Goal: Task Accomplishment & Management: Complete application form

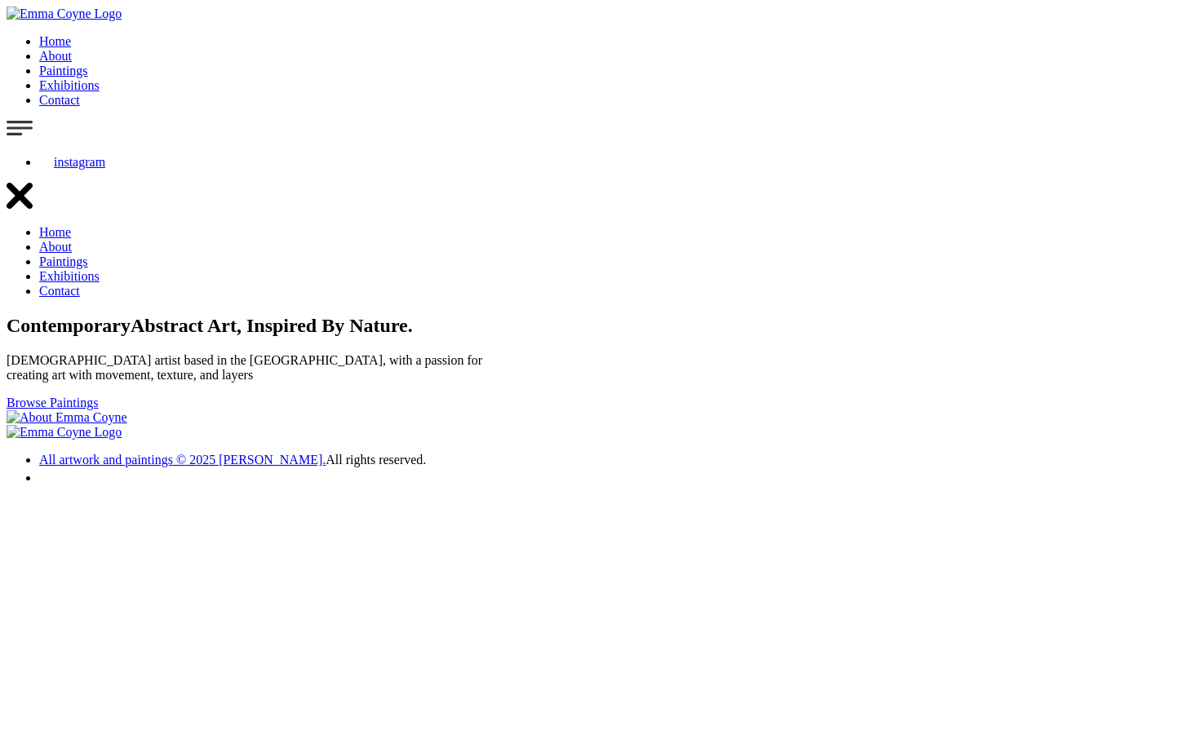
click at [80, 93] on link "Contact" at bounding box center [59, 100] width 41 height 14
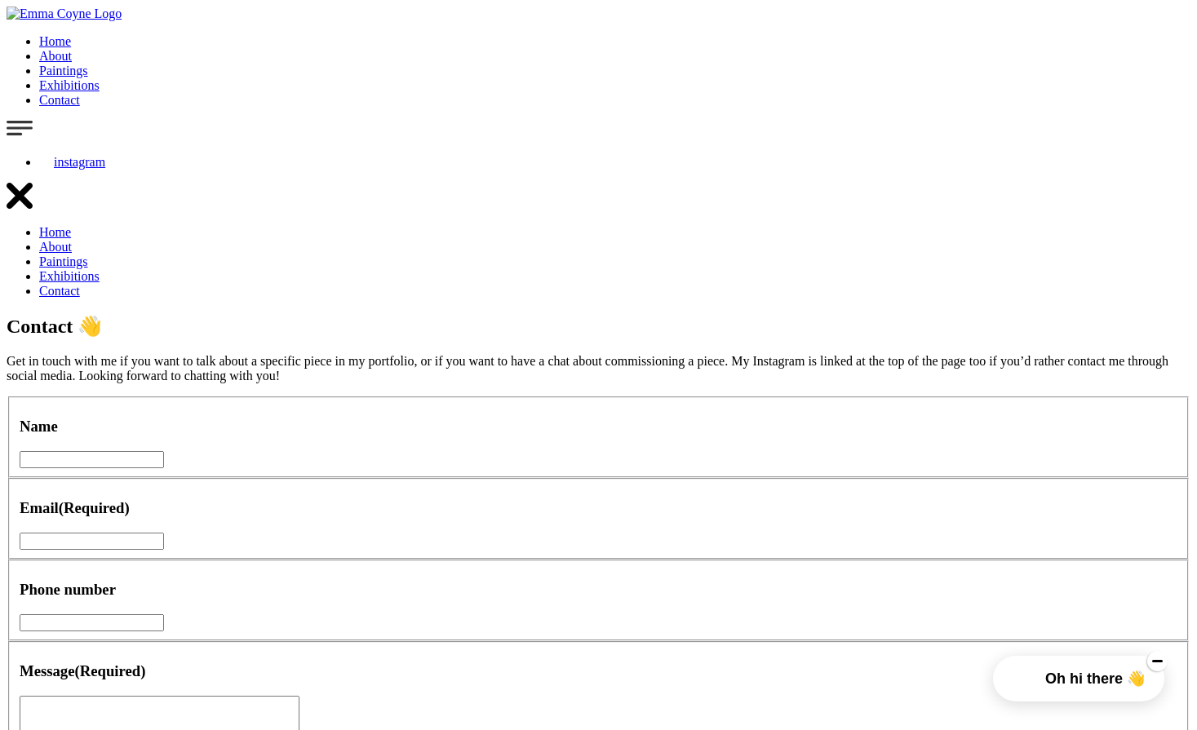
click at [164, 451] on input "Name" at bounding box center [92, 459] width 144 height 17
type input "Kieron Keenan"
type input "kieronkeenan@gmail.com"
type input "0857556900"
click at [300, 696] on textarea "Message (Required)" at bounding box center [160, 735] width 280 height 78
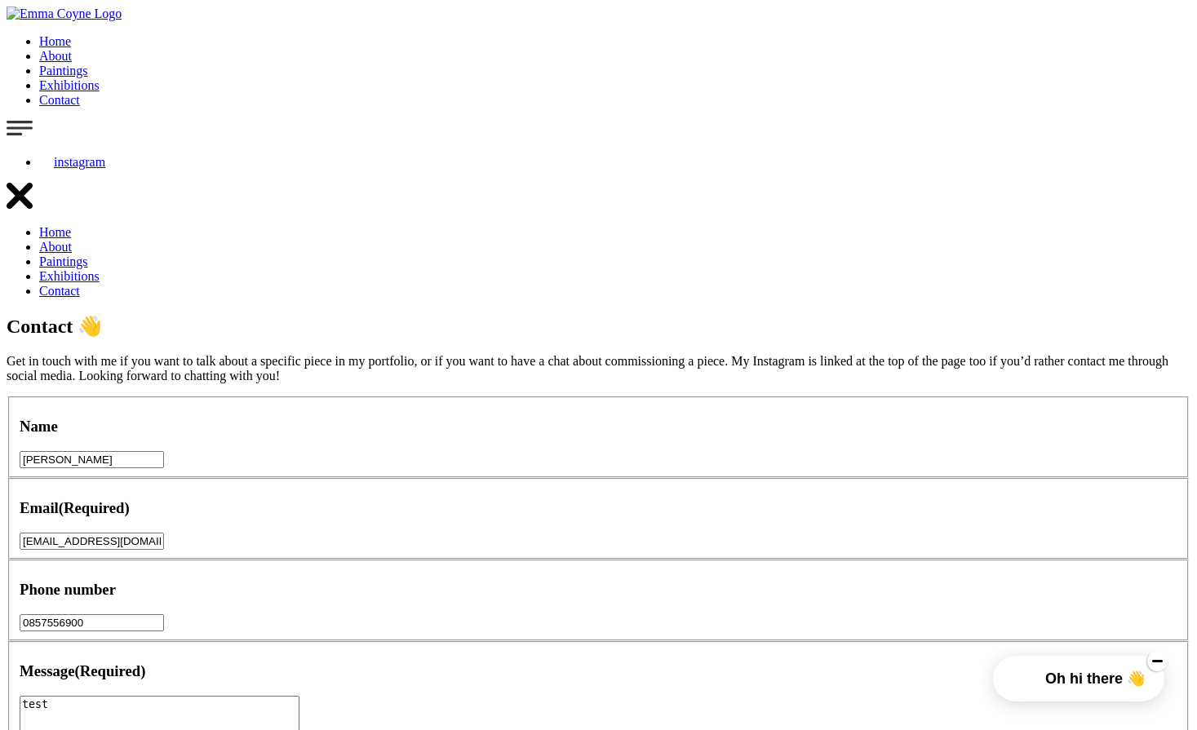
type textarea "test"
